Goal: Information Seeking & Learning: Understand process/instructions

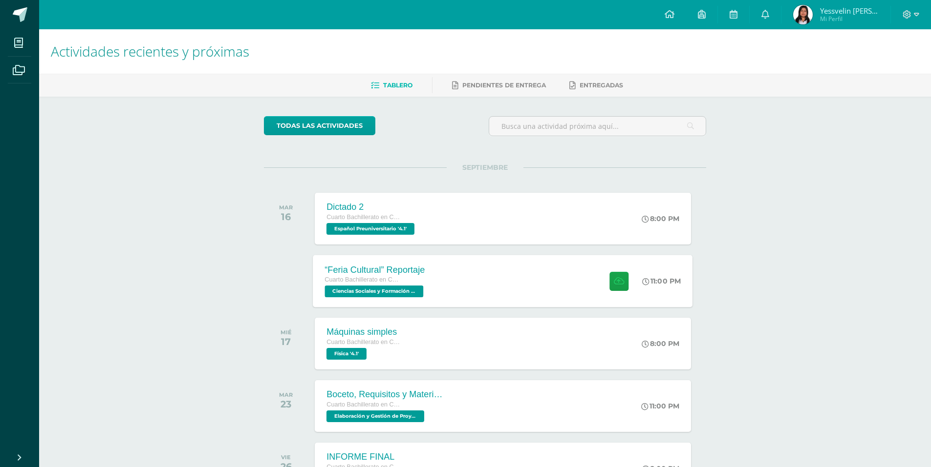
click at [540, 277] on div "“Feria Cultural” Reportaje Cuarto Bachillerato en Ciencias y Letras Ciencias So…" at bounding box center [503, 281] width 380 height 52
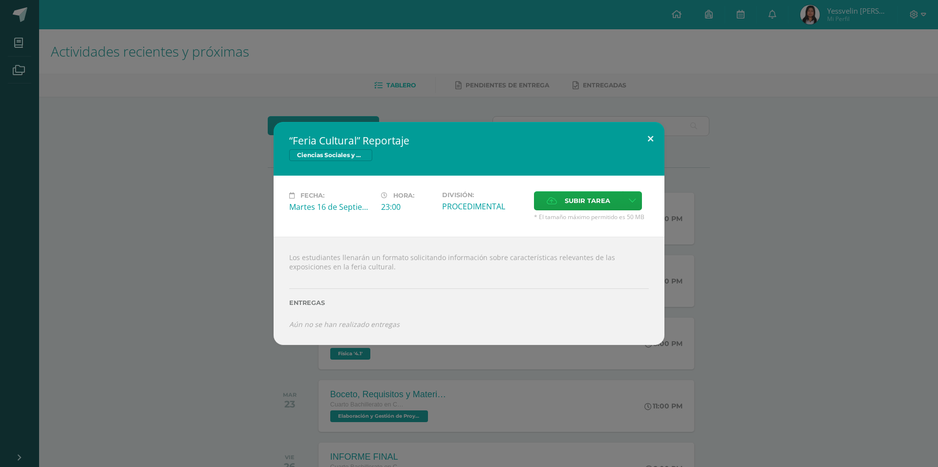
click at [646, 136] on button at bounding box center [651, 138] width 28 height 33
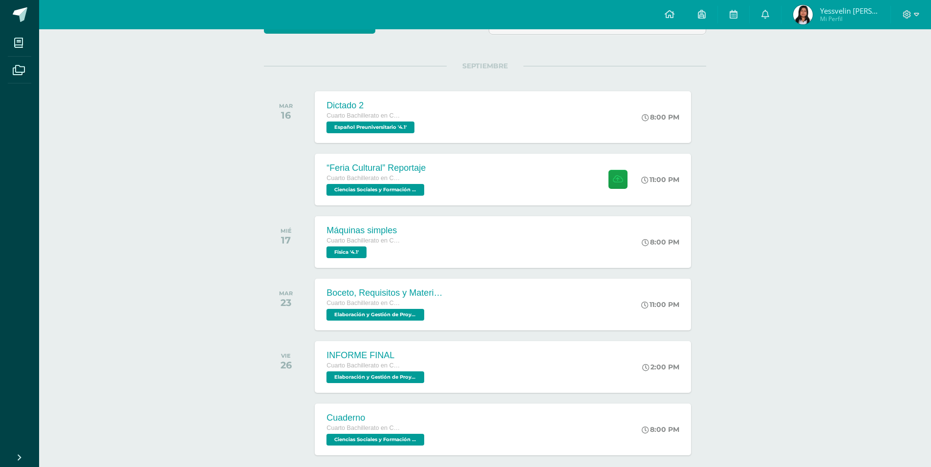
scroll to position [105, 0]
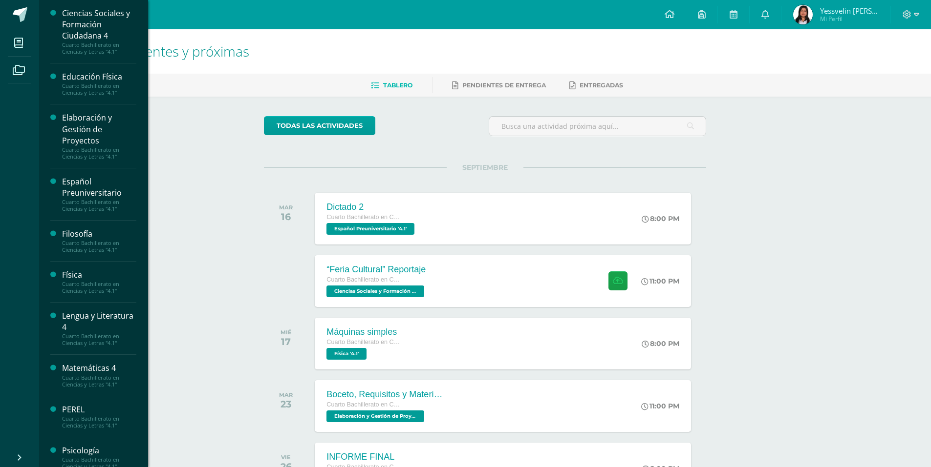
click at [94, 122] on div "Elaboración y Gestión de Proyectos" at bounding box center [99, 129] width 74 height 34
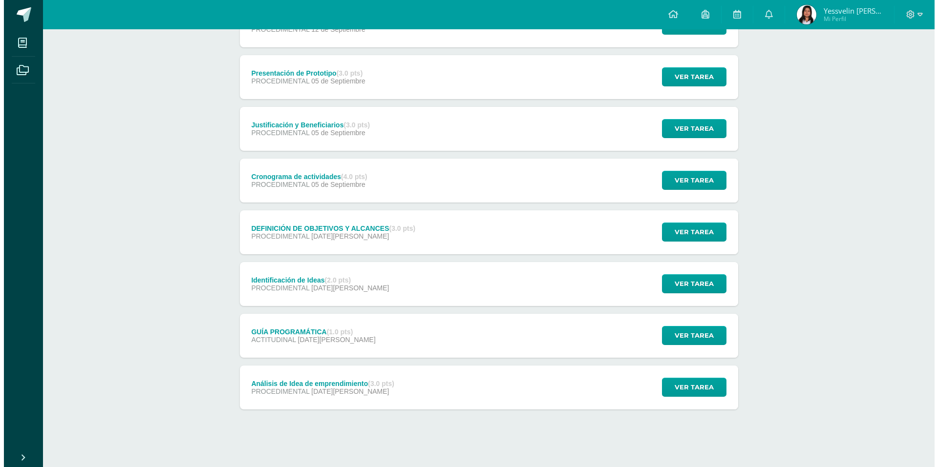
scroll to position [267, 0]
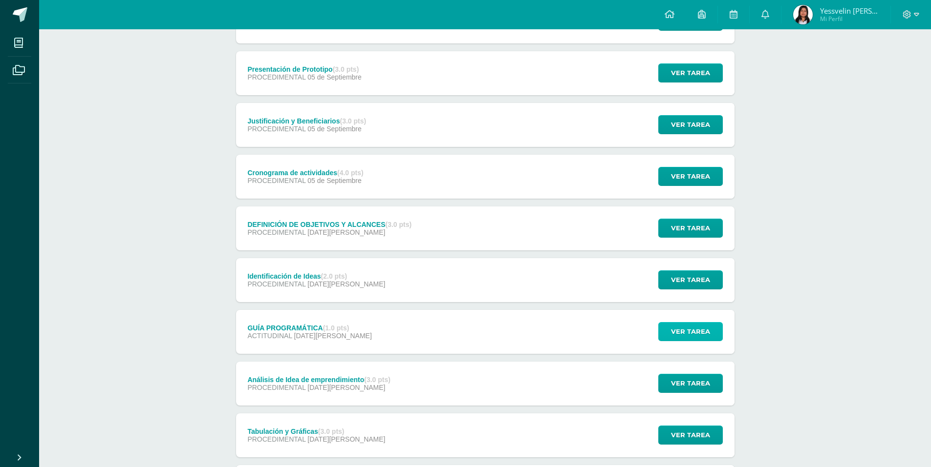
click at [683, 322] on button "Ver tarea" at bounding box center [690, 331] width 64 height 19
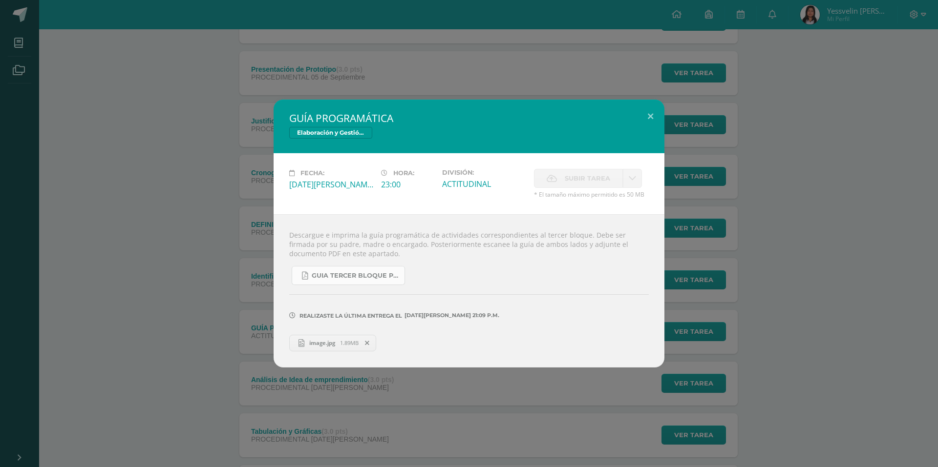
click at [375, 274] on span "GUIA TERCER BLOQUE PROYECTOS.pdf" at bounding box center [356, 276] width 88 height 8
